Goal: Task Accomplishment & Management: Use online tool/utility

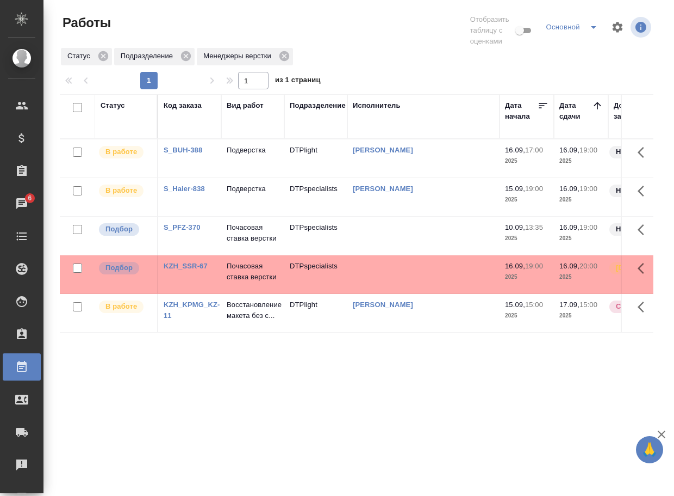
click at [221, 403] on div "Статус Код заказа Вид работ Подразделение Исполнитель Дата начала Дата сдачи До…" at bounding box center [357, 290] width 594 height 392
click at [240, 239] on p "Почасовая ставка верстки" at bounding box center [253, 233] width 52 height 22
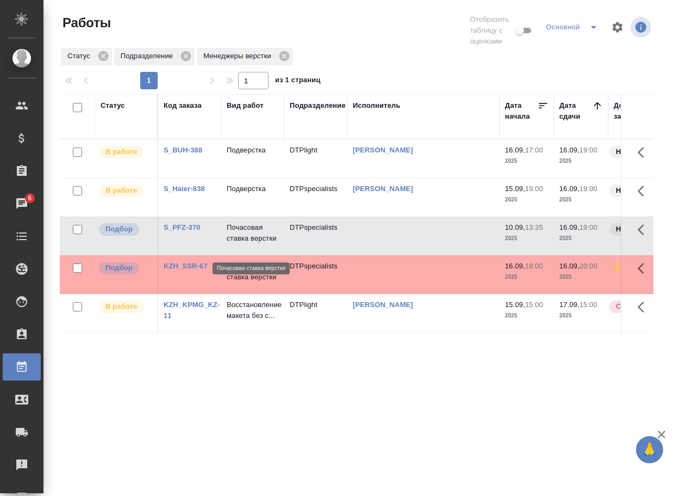
click at [240, 239] on p "Почасовая ставка верстки" at bounding box center [253, 233] width 52 height 22
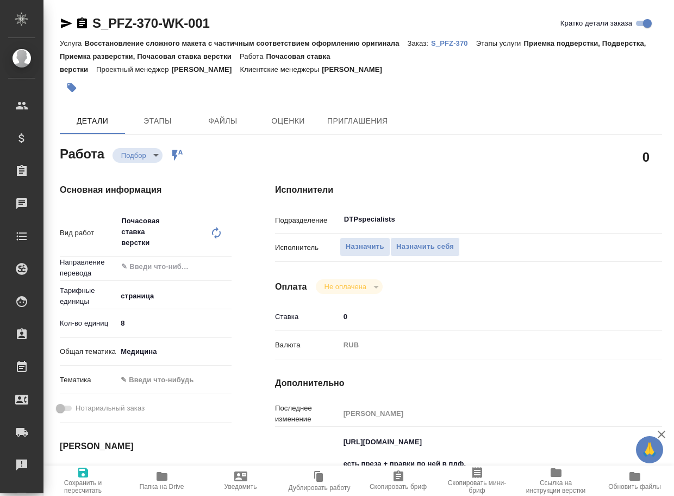
type textarea "x"
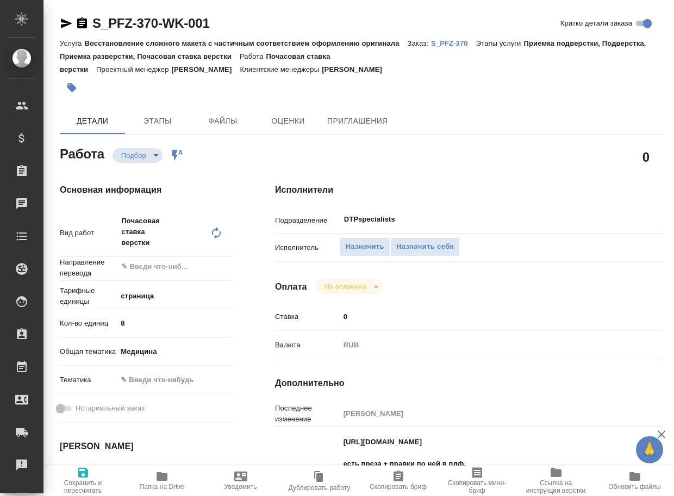
type textarea "x"
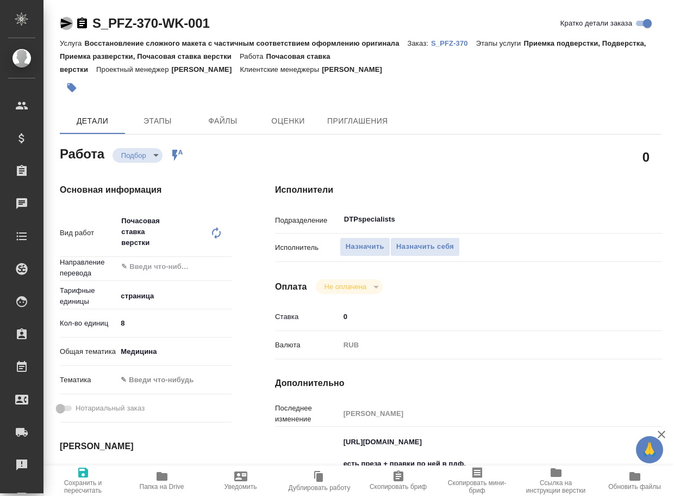
click at [64, 21] on icon "button" at bounding box center [66, 23] width 11 height 10
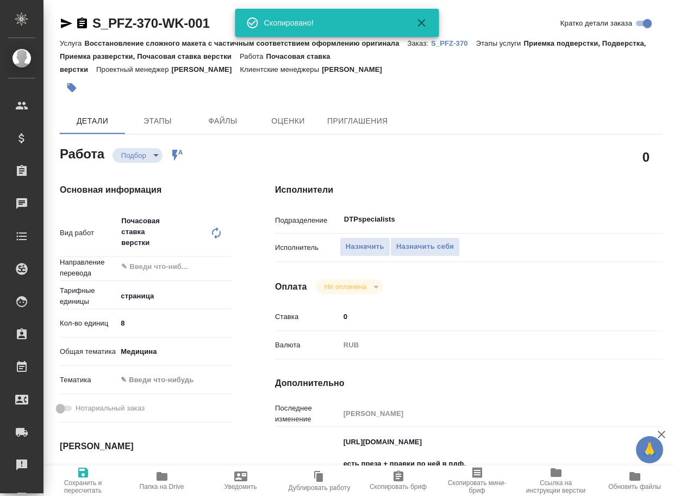
type textarea "x"
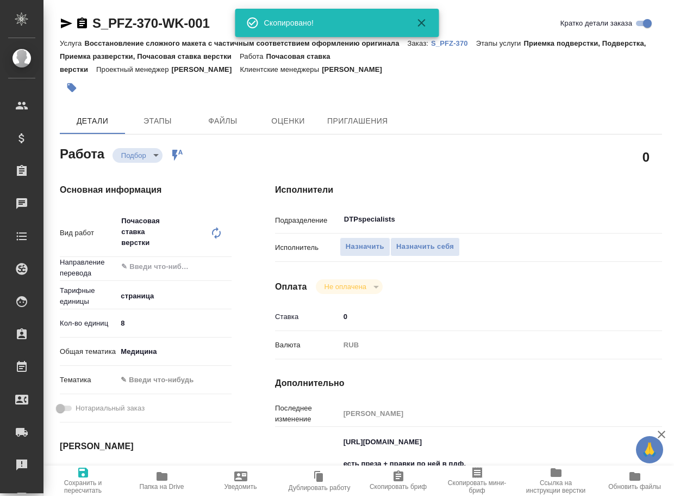
type textarea "x"
